Goal: Task Accomplishment & Management: Use online tool/utility

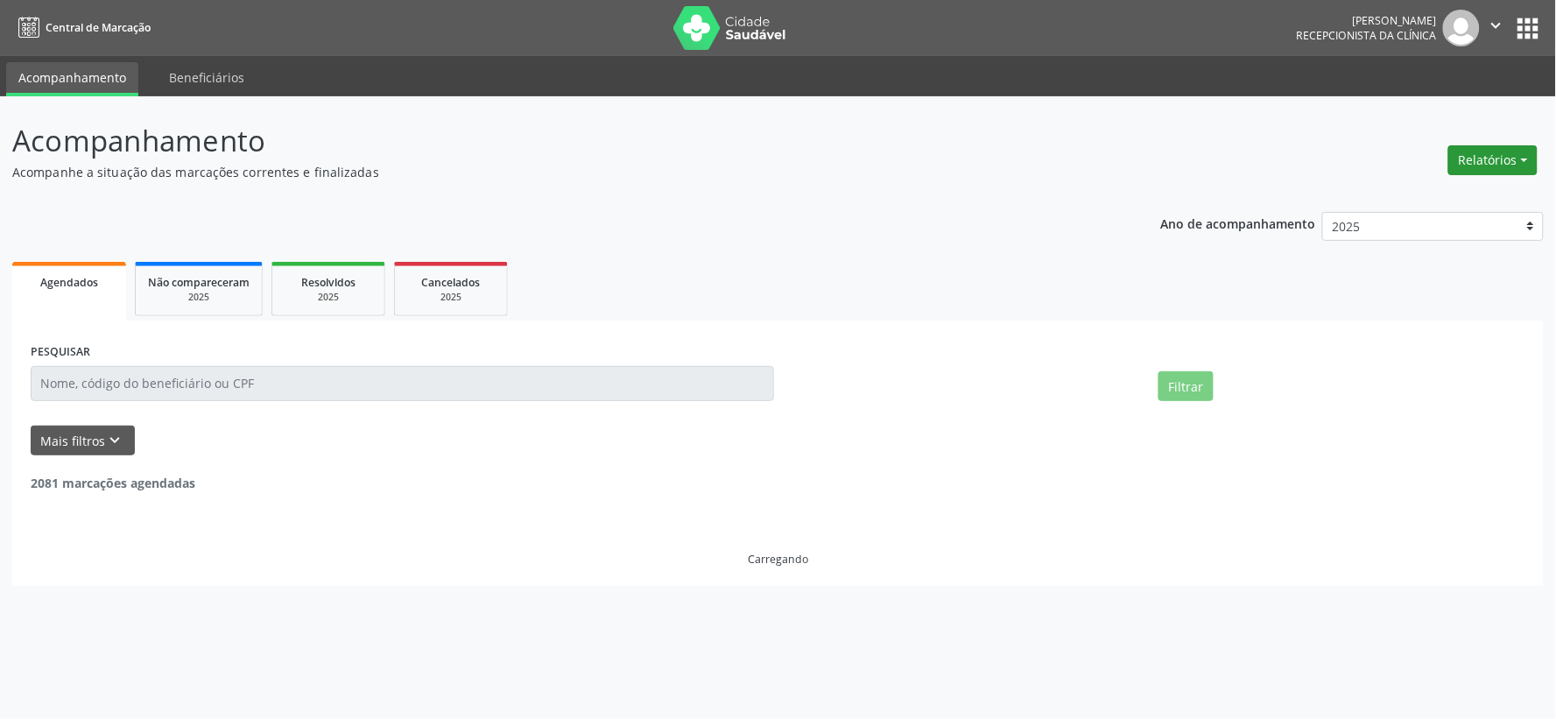
click at [1495, 152] on button "Relatórios" at bounding box center [1493, 160] width 89 height 30
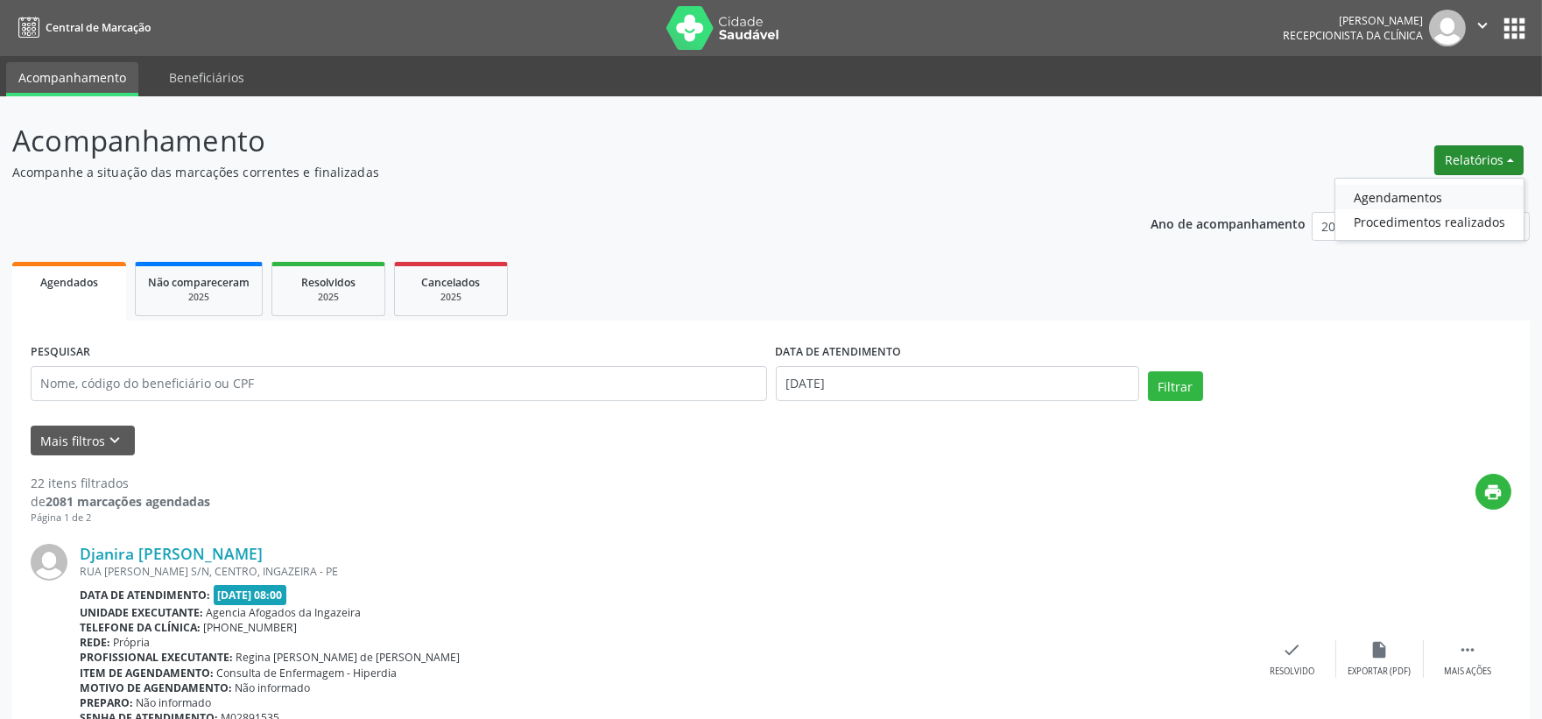
click at [1412, 188] on link "Agendamentos" at bounding box center [1430, 197] width 188 height 25
select select "7"
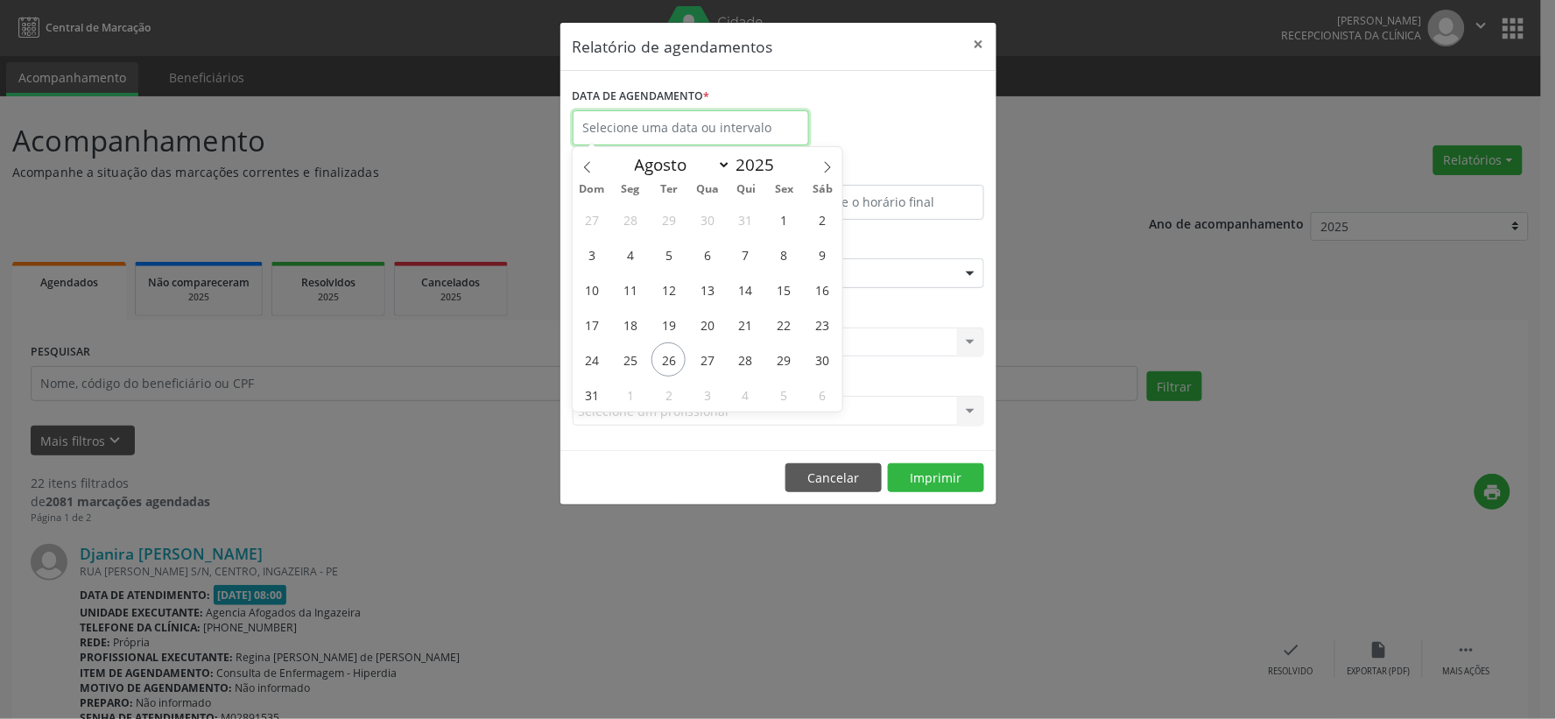
click at [639, 133] on input "text" at bounding box center [691, 127] width 236 height 35
click at [660, 360] on span "26" at bounding box center [669, 359] width 34 height 34
type input "[DATE]"
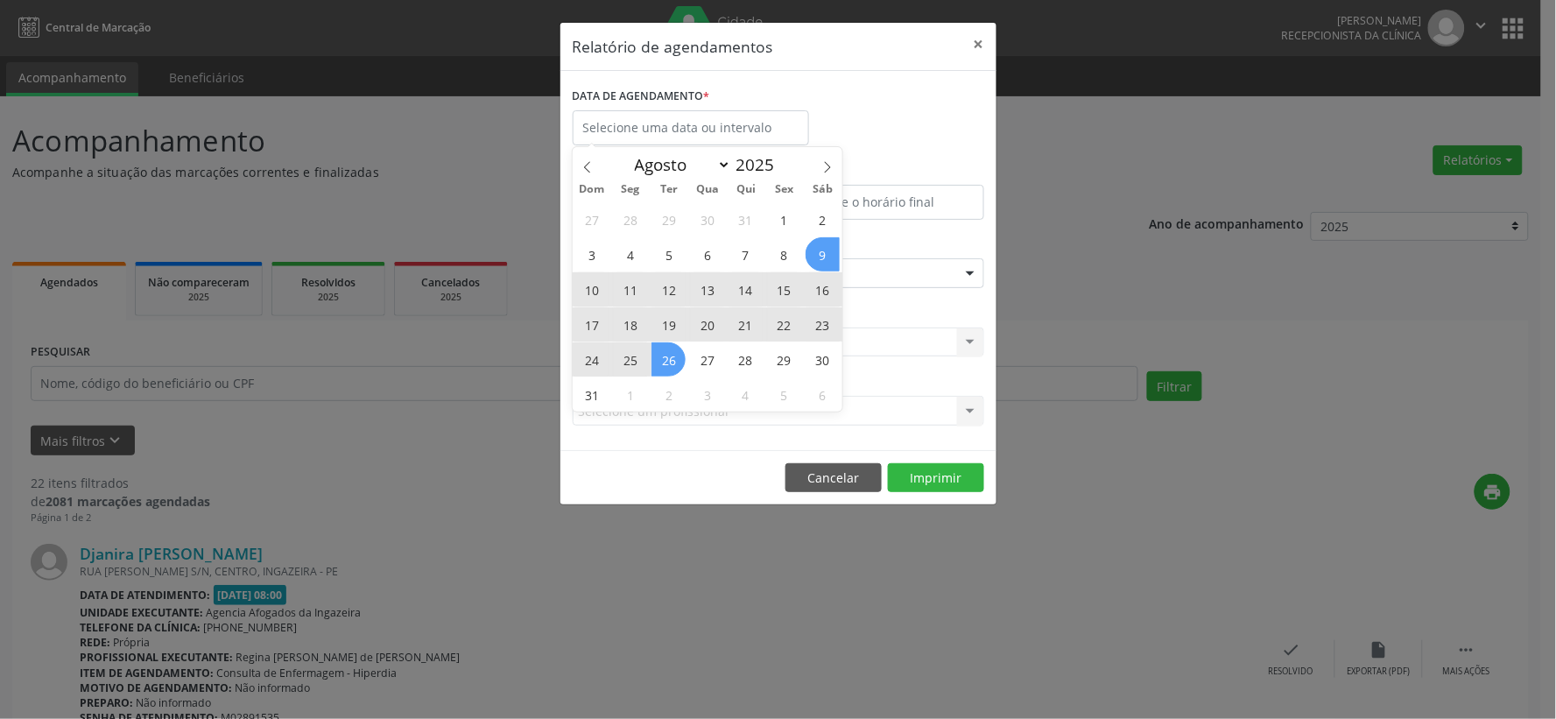
click at [1069, 311] on div "Relatório de agendamentos × DATA DE AGENDAMENTO * De ATÉ ESPECIALIDADE Selecion…" at bounding box center [778, 359] width 1556 height 719
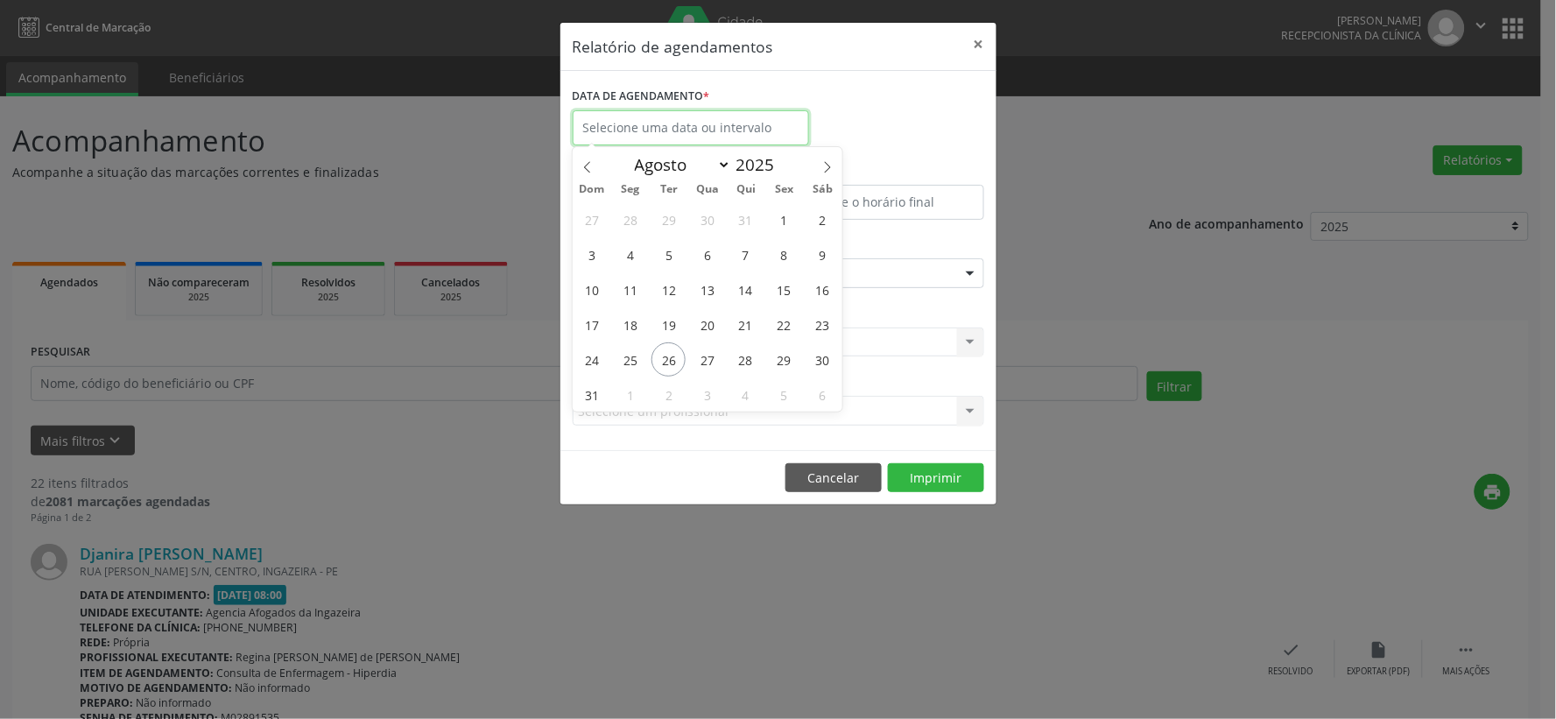
click at [660, 135] on input "text" at bounding box center [691, 127] width 236 height 35
click at [662, 359] on span "26" at bounding box center [669, 359] width 34 height 34
type input "[DATE]"
click at [660, 356] on span "26" at bounding box center [669, 359] width 34 height 34
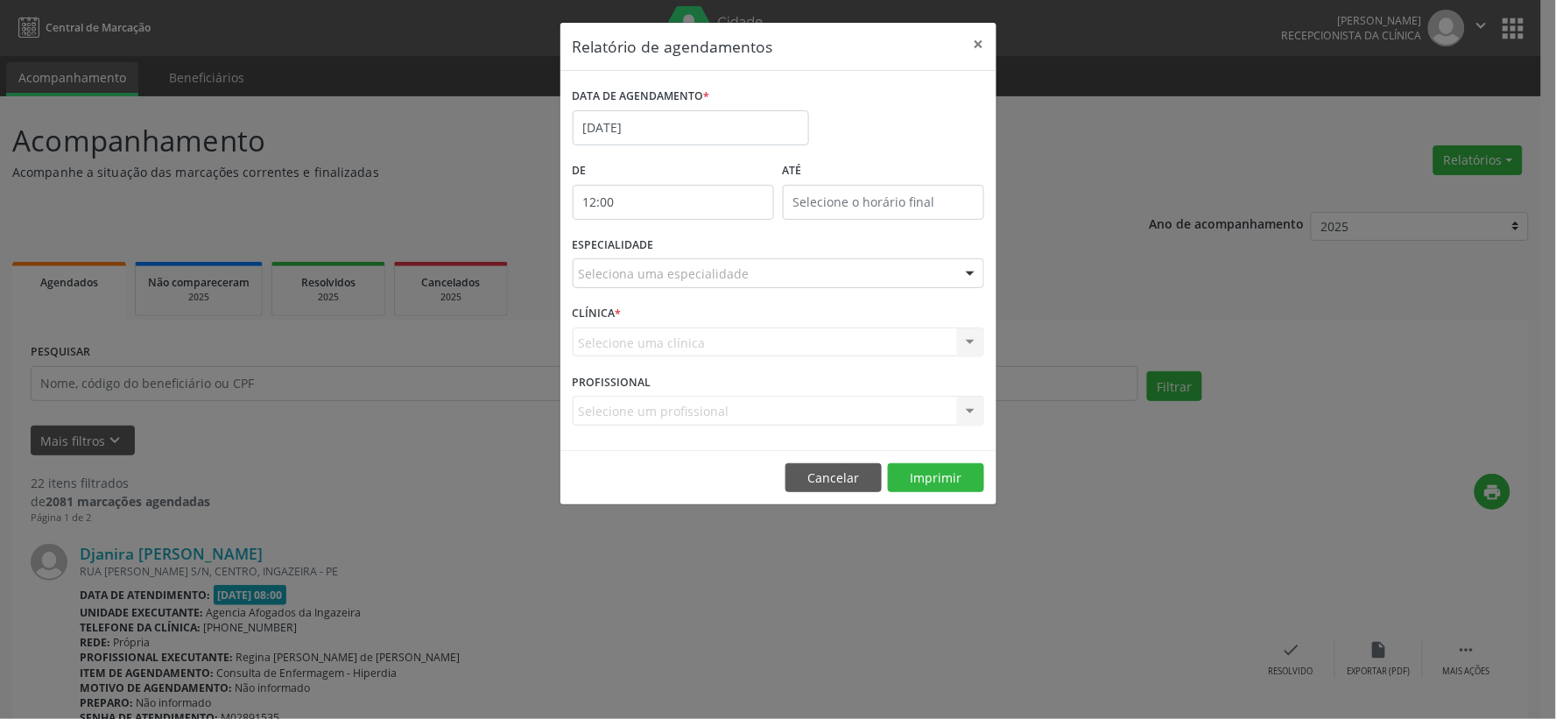
click at [662, 202] on input "12:00" at bounding box center [673, 202] width 201 height 35
click at [696, 245] on span at bounding box center [699, 249] width 12 height 18
type input "11:00"
type input "11"
click at [696, 245] on span at bounding box center [699, 249] width 12 height 18
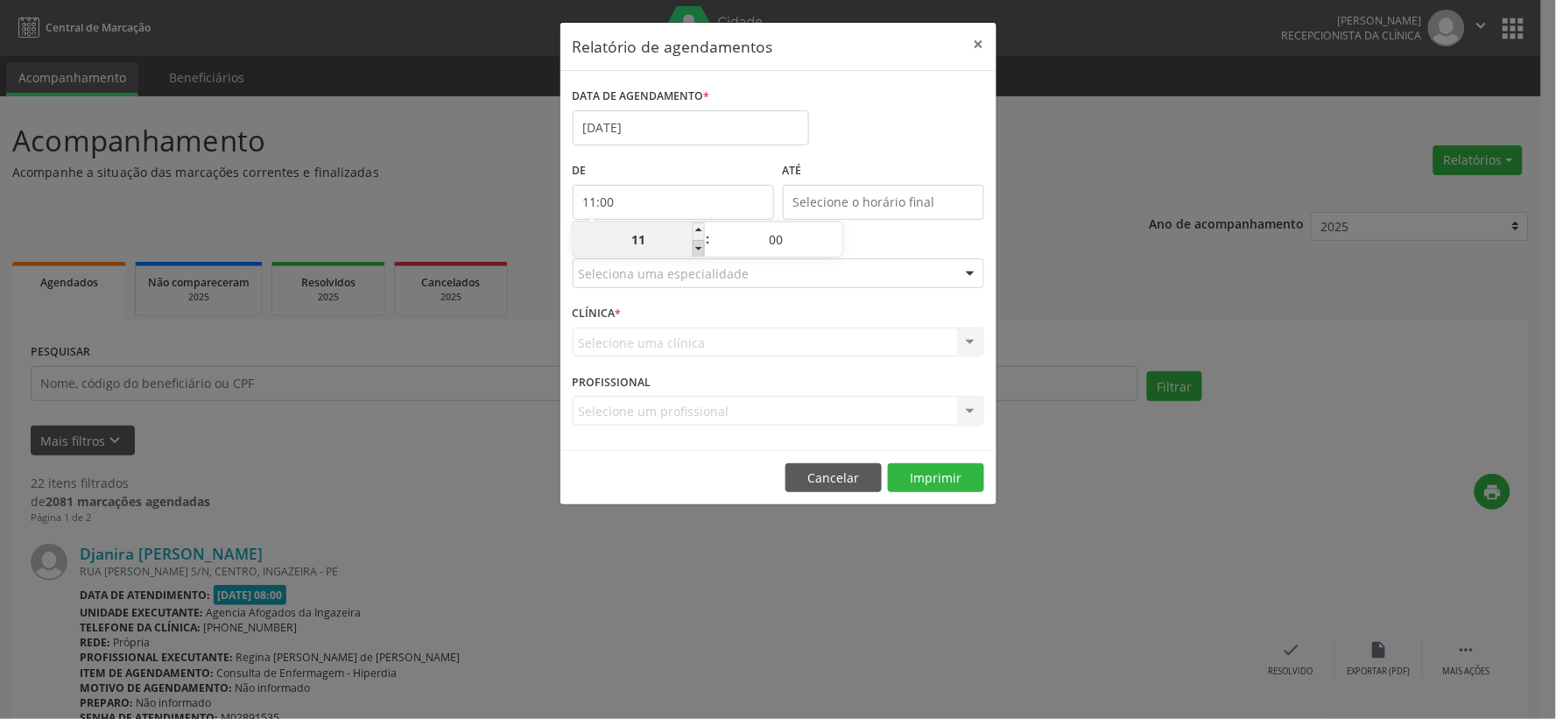
type input "10:00"
type input "10"
click at [696, 245] on span at bounding box center [699, 249] width 12 height 18
type input "09:00"
type input "09"
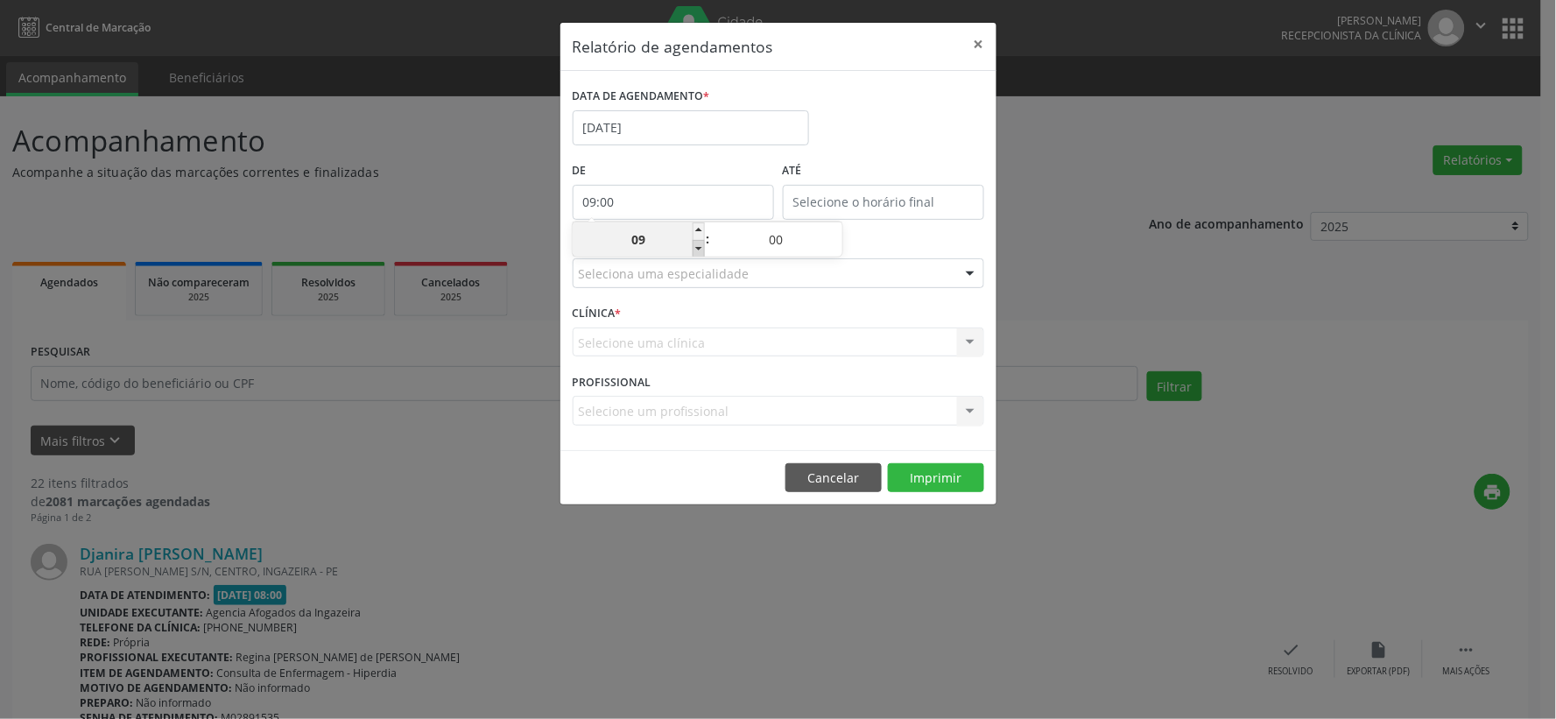
click at [696, 245] on span at bounding box center [699, 249] width 12 height 18
type input "08:00"
type input "08"
click at [833, 231] on span at bounding box center [836, 231] width 12 height 18
type input "08:05"
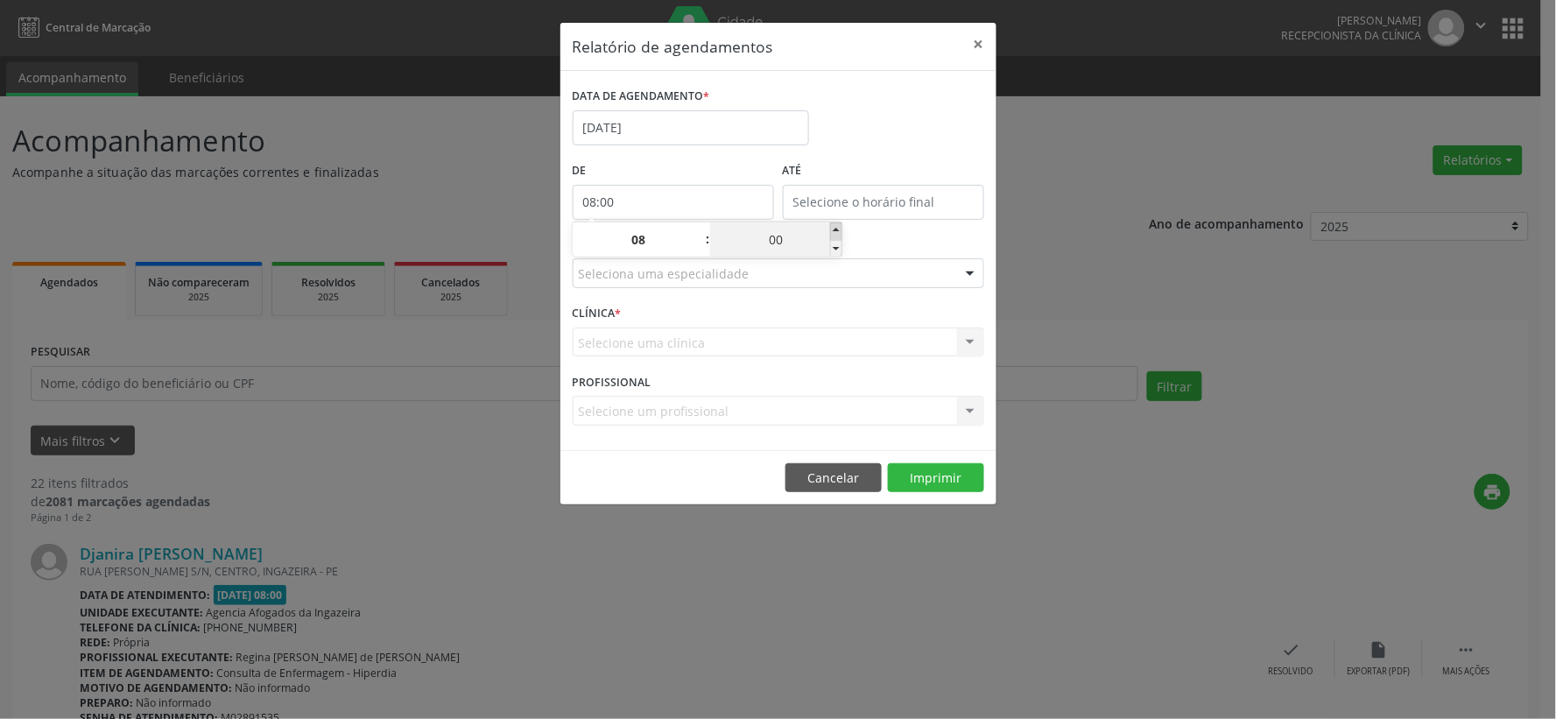
type input "05"
click at [833, 231] on span at bounding box center [836, 231] width 12 height 18
type input "08:10"
type input "10"
click at [833, 231] on span at bounding box center [836, 231] width 12 height 18
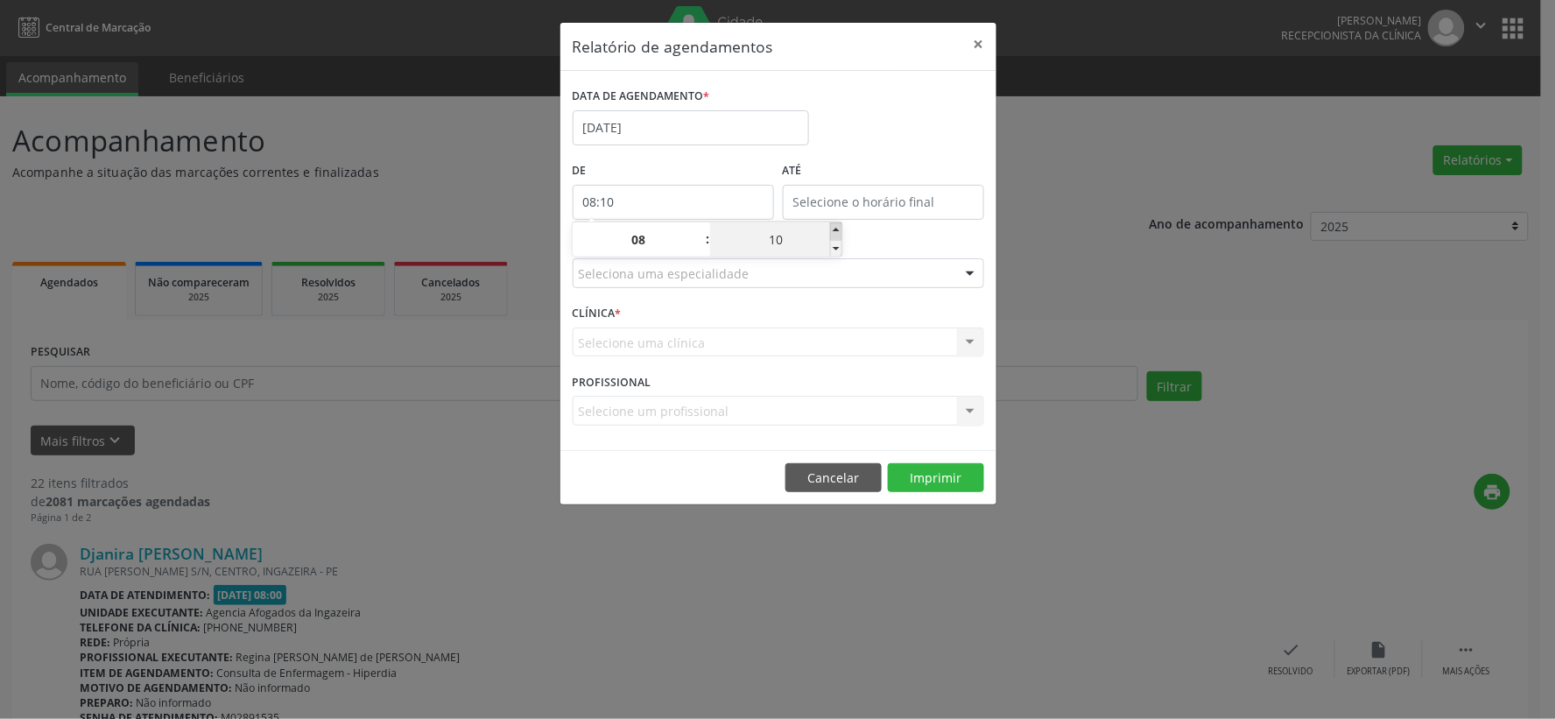
type input "08:15"
type input "15"
click at [833, 231] on span at bounding box center [836, 231] width 12 height 18
type input "08:20"
type input "20"
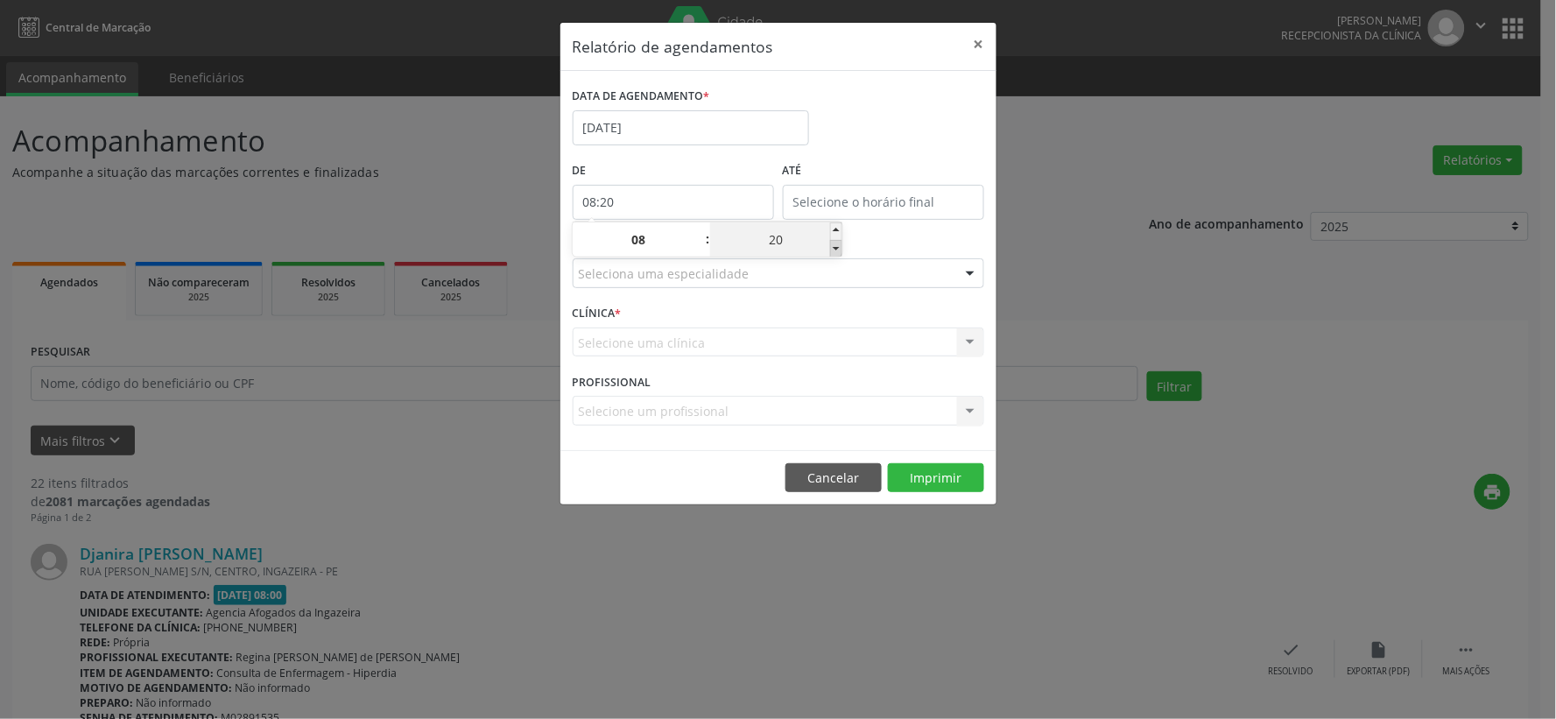
click at [837, 249] on span at bounding box center [836, 249] width 12 height 18
type input "08:15"
type input "15"
click at [837, 249] on span at bounding box center [836, 249] width 12 height 18
type input "08:10"
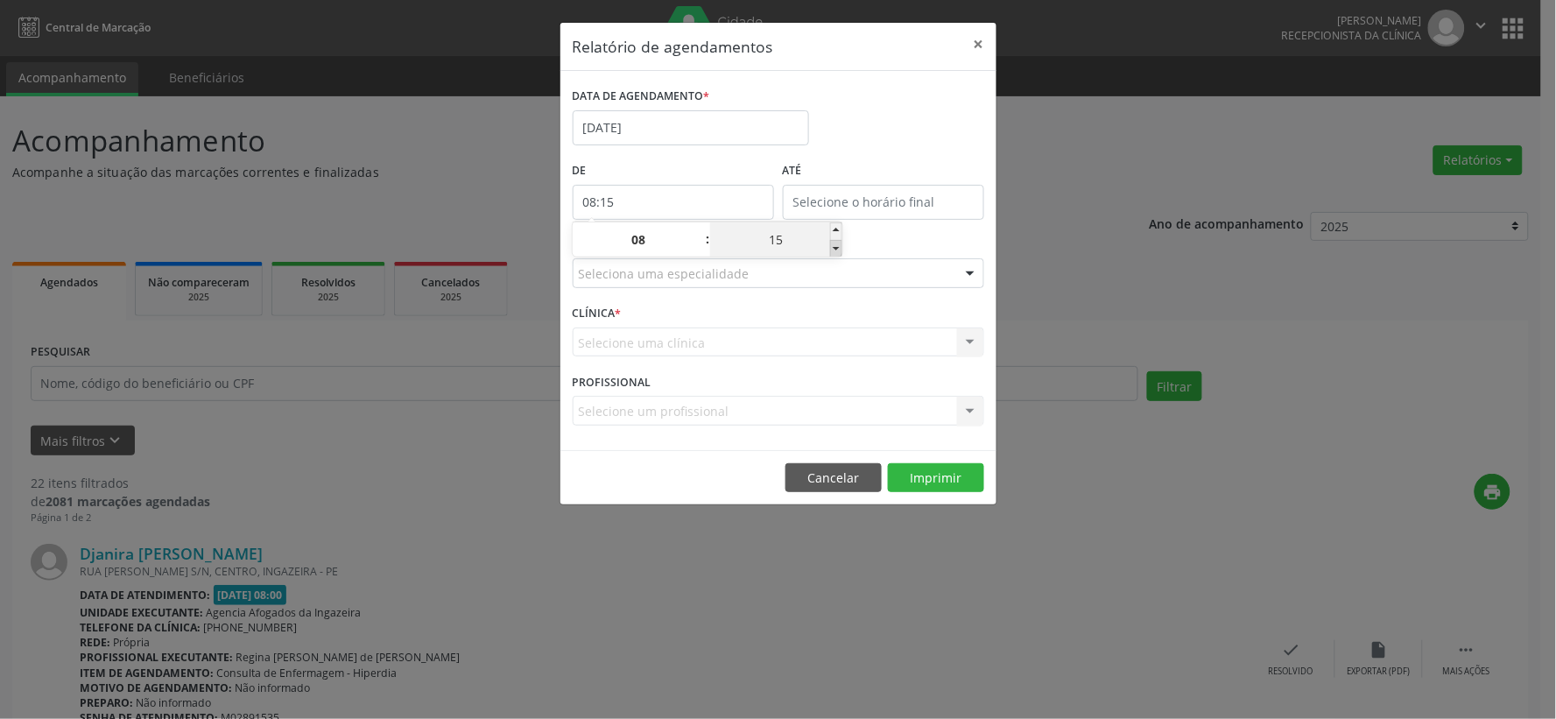
type input "10"
click at [837, 249] on span at bounding box center [836, 249] width 12 height 18
type input "08:05"
type input "05"
click at [837, 249] on span at bounding box center [836, 249] width 12 height 18
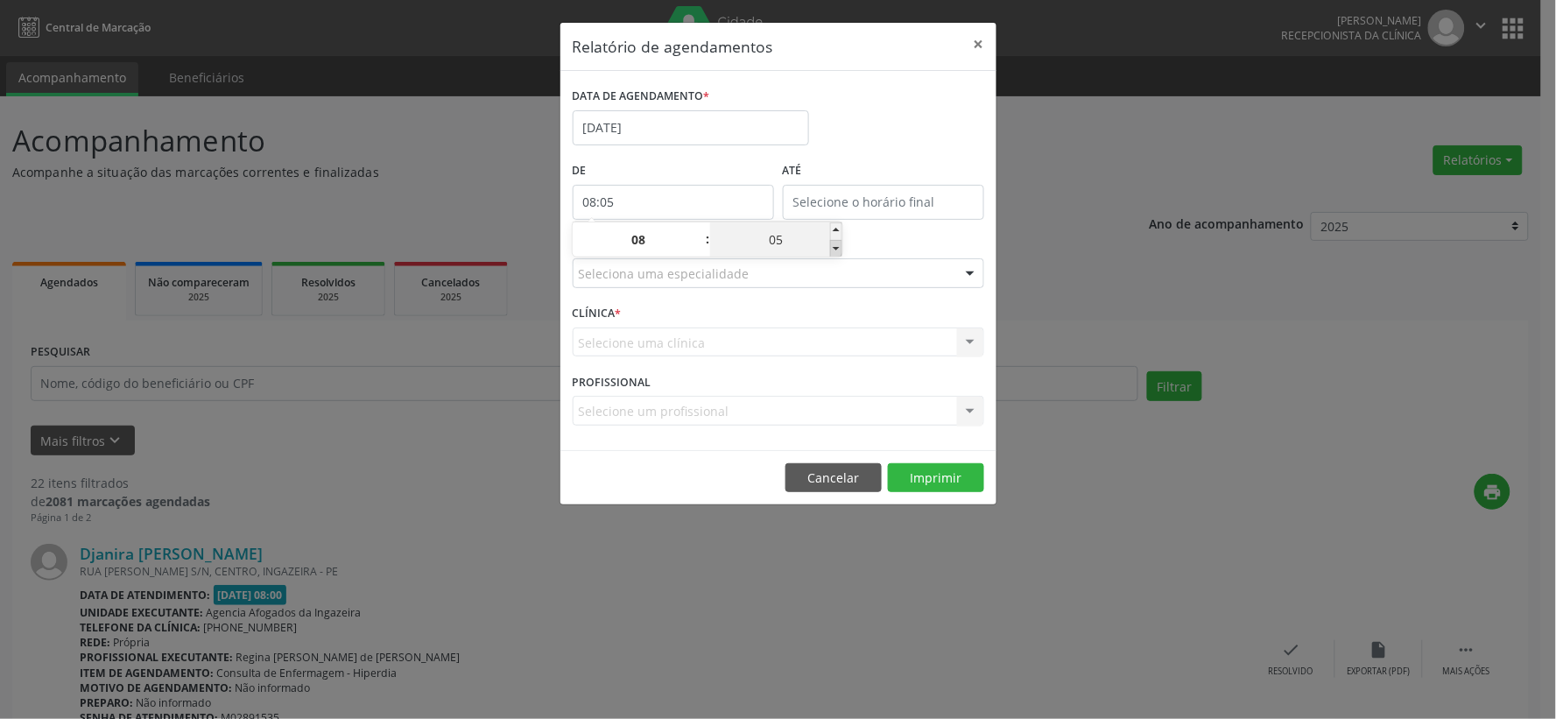
type input "08:00"
type input "00"
click at [836, 229] on span at bounding box center [836, 231] width 12 height 18
type input "08:05"
type input "05"
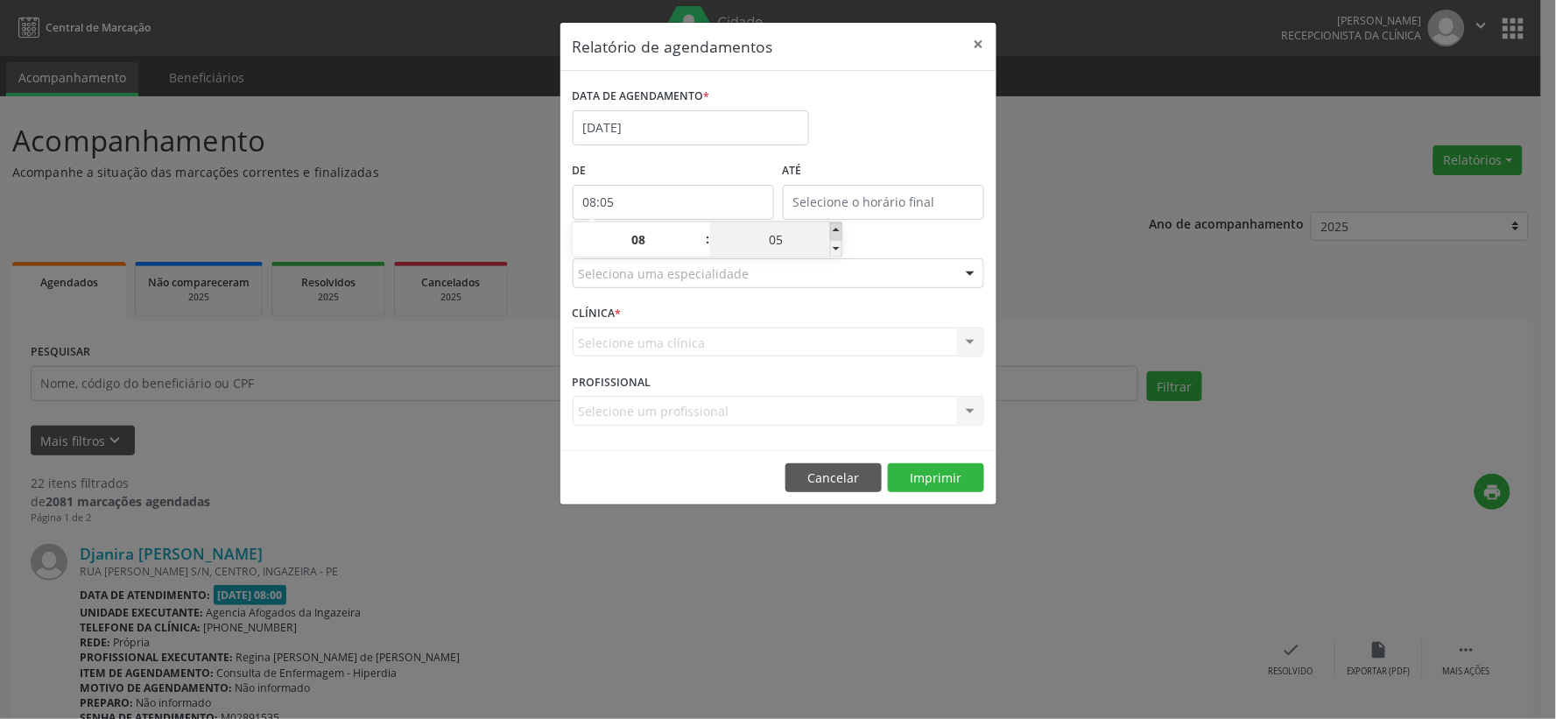
click at [836, 229] on span at bounding box center [836, 231] width 12 height 18
type input "08:10"
type input "10"
click at [836, 229] on span at bounding box center [836, 231] width 12 height 18
type input "08:15"
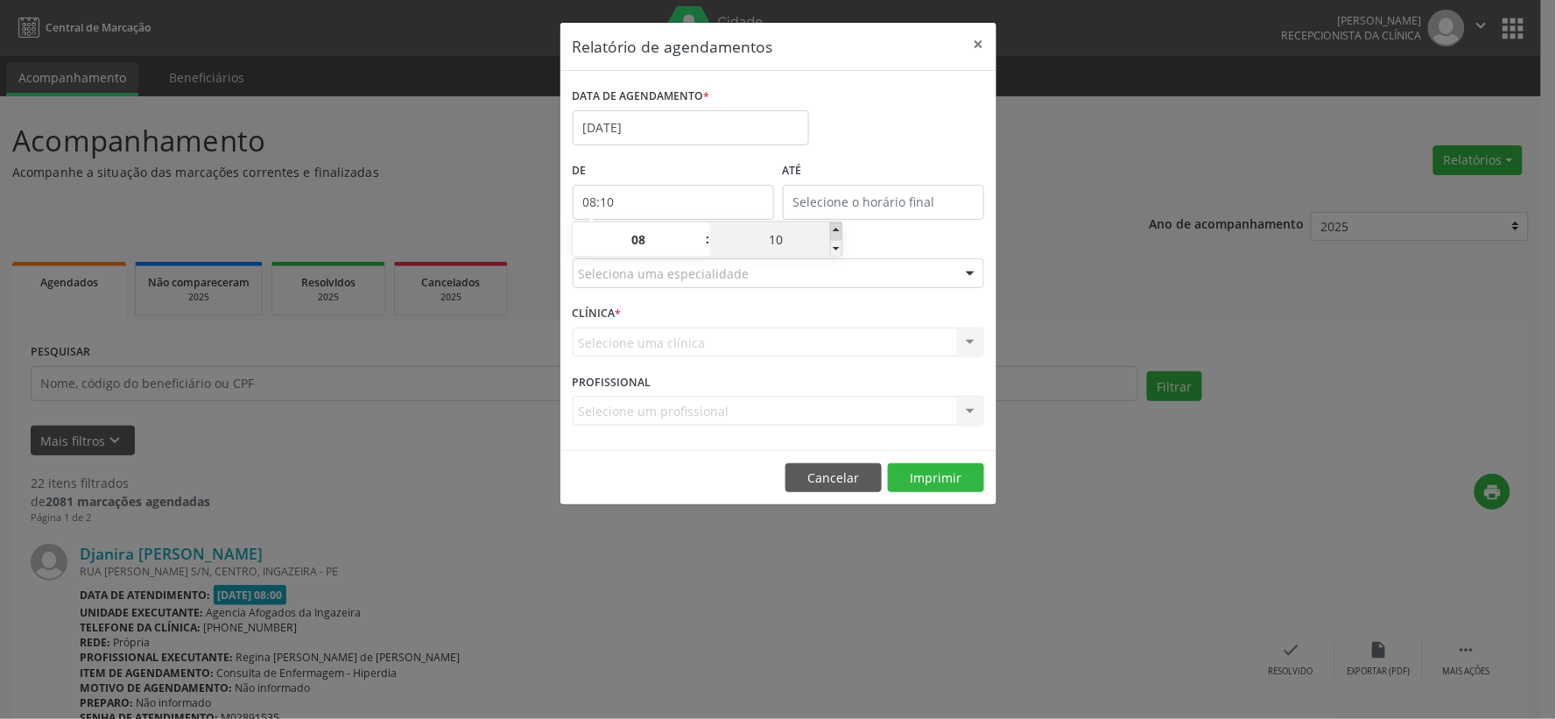
type input "15"
click at [788, 242] on input "15" at bounding box center [776, 239] width 132 height 35
click at [784, 239] on input "15" at bounding box center [776, 239] width 132 height 35
click at [882, 206] on input "12:00" at bounding box center [883, 202] width 201 height 35
click at [906, 229] on span at bounding box center [909, 231] width 12 height 18
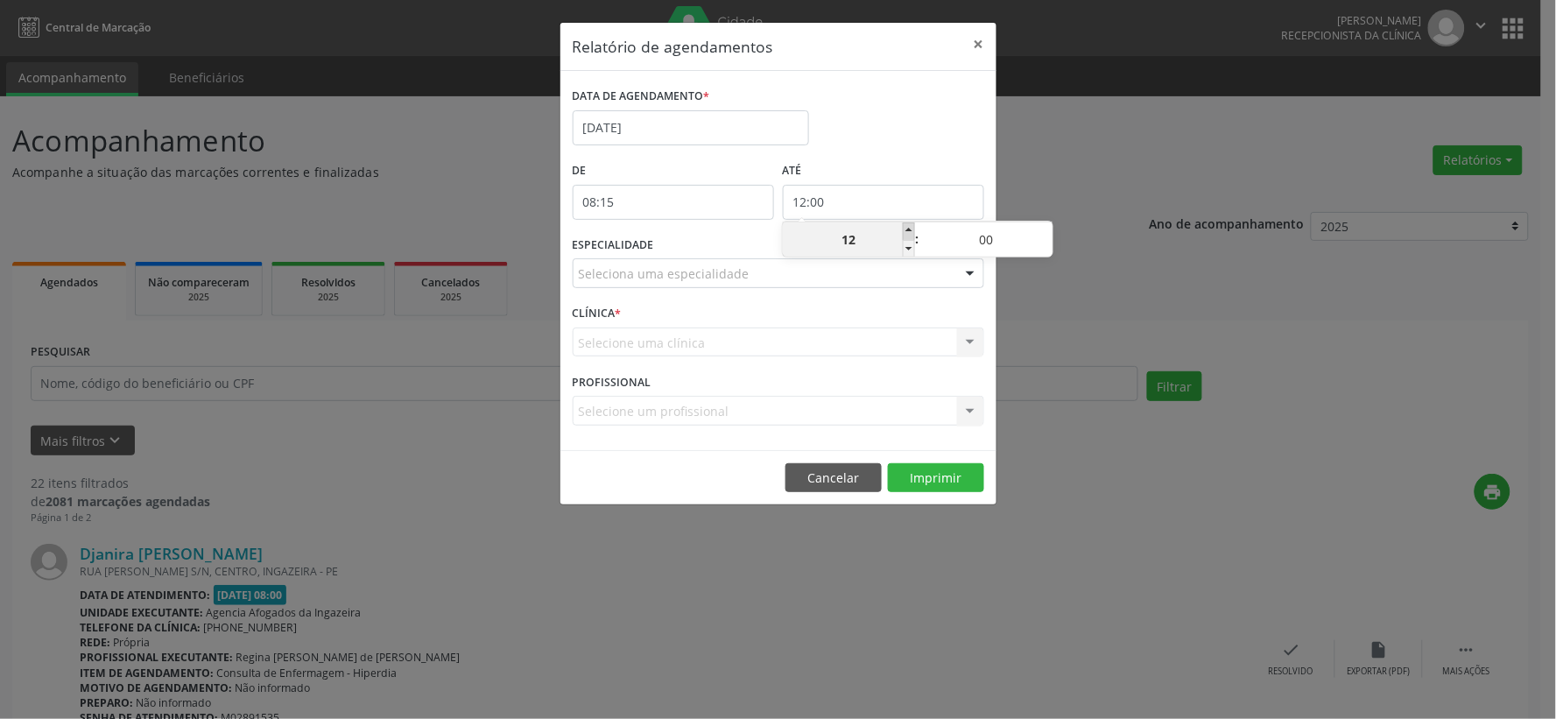
type input "13:00"
type input "13"
click at [906, 229] on span at bounding box center [909, 231] width 12 height 18
type input "14:00"
type input "14"
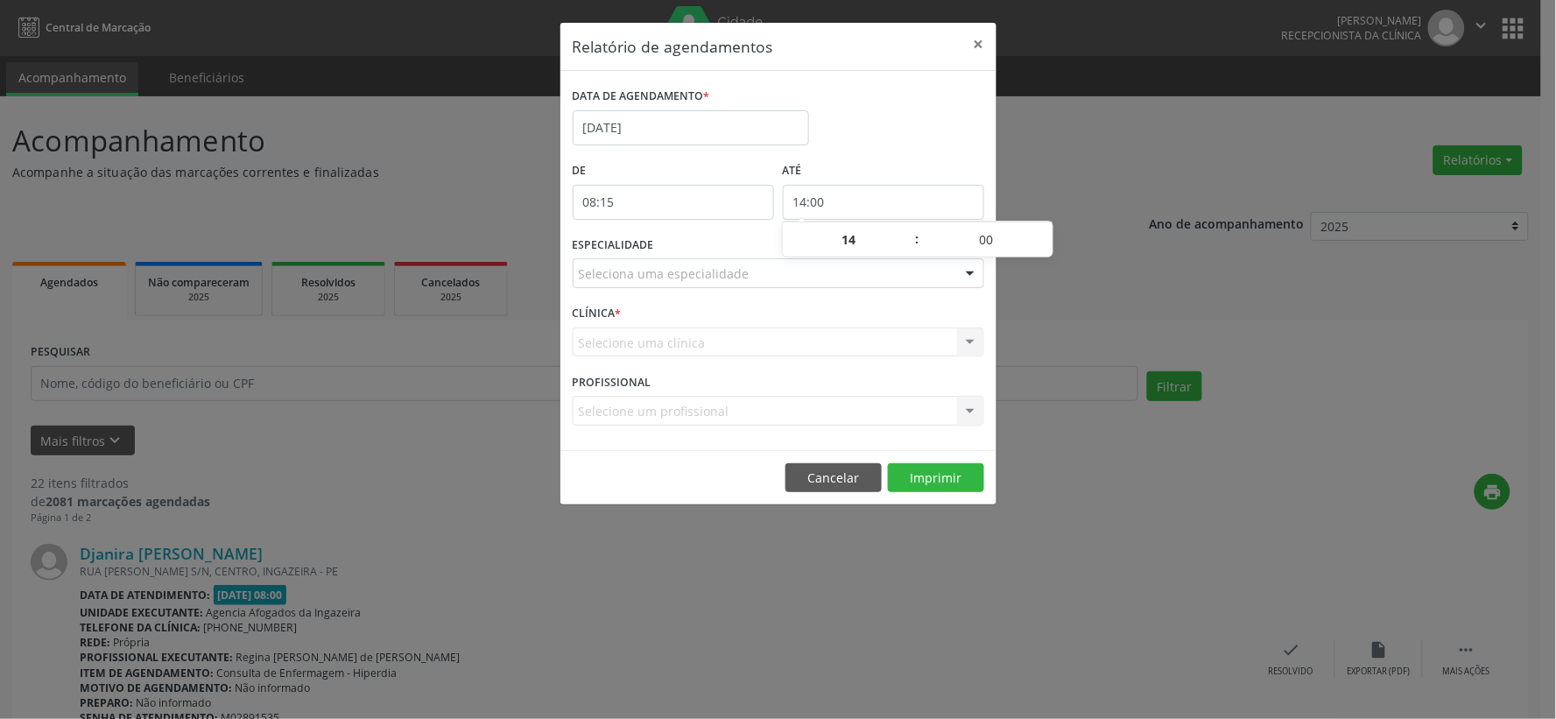
click at [915, 248] on span ":" at bounding box center [917, 239] width 5 height 35
click at [907, 248] on span at bounding box center [909, 249] width 12 height 18
type input "13:00"
type input "13"
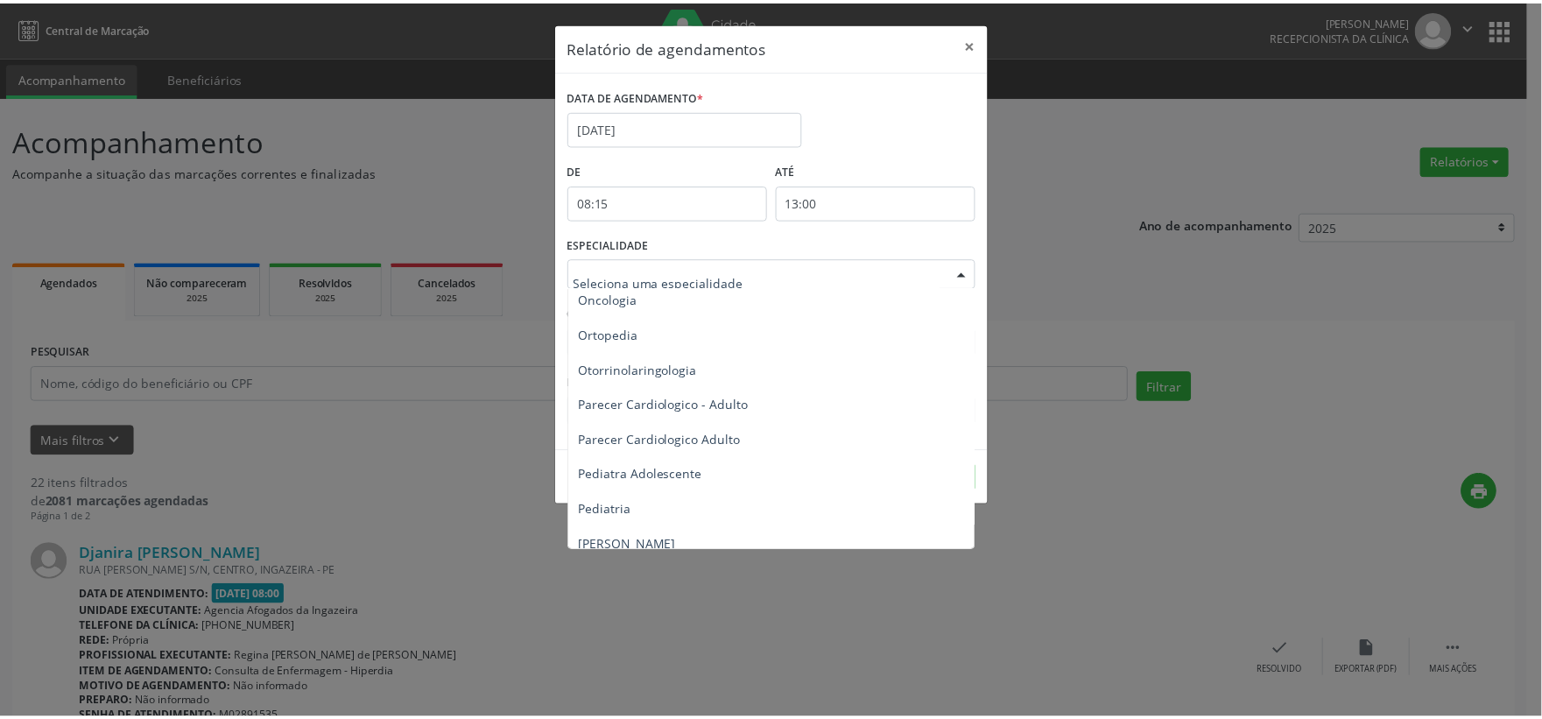
scroll to position [2628, 0]
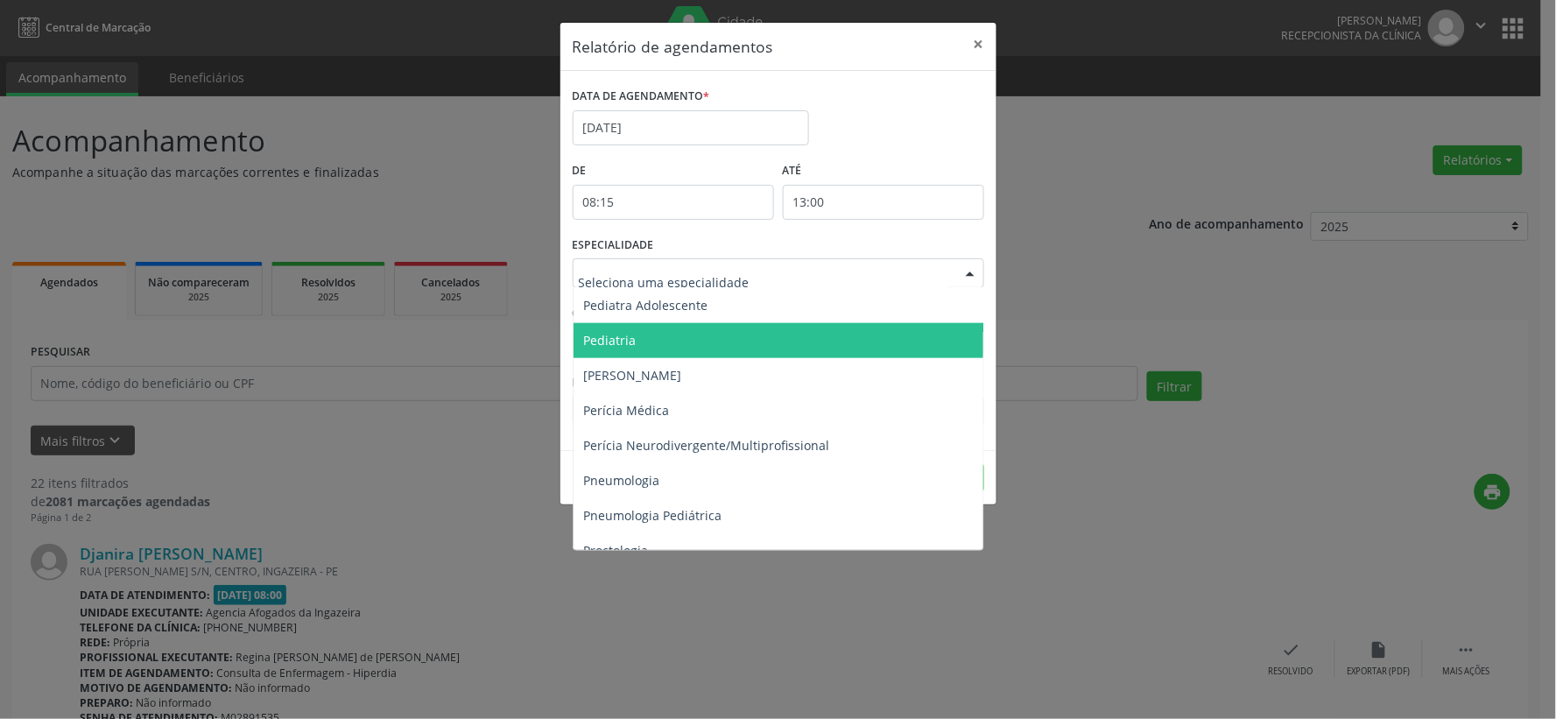
click at [663, 328] on span "Pediatria" at bounding box center [780, 340] width 413 height 35
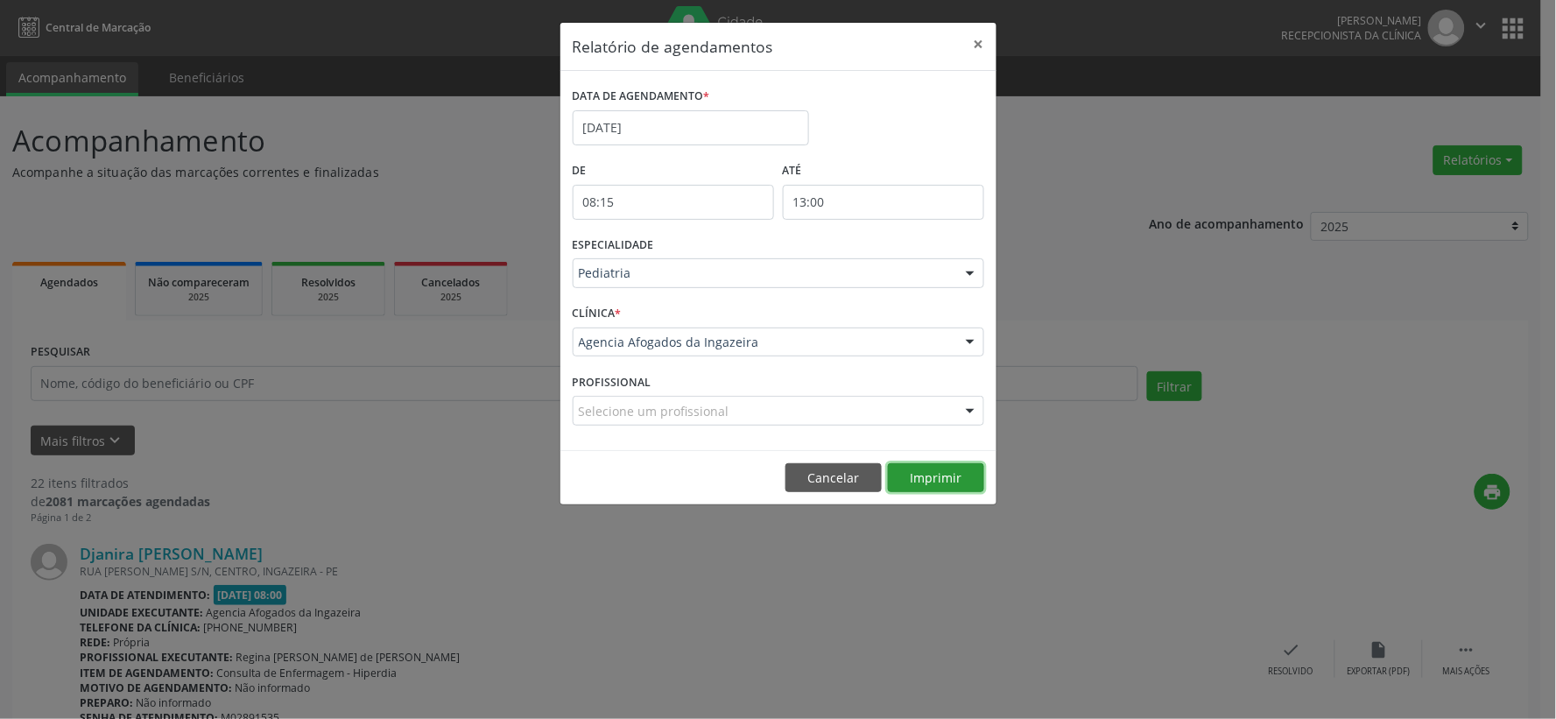
click at [935, 476] on button "Imprimir" at bounding box center [936, 478] width 96 height 30
click at [976, 41] on button "×" at bounding box center [979, 44] width 35 height 43
